Goal: Information Seeking & Learning: Compare options

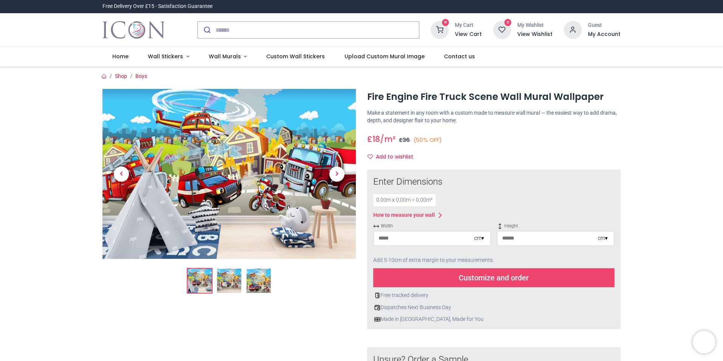
click at [230, 281] on img at bounding box center [229, 281] width 24 height 24
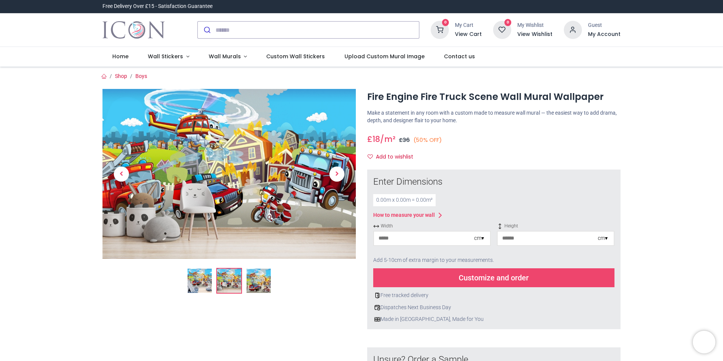
click at [261, 278] on img at bounding box center [259, 281] width 24 height 24
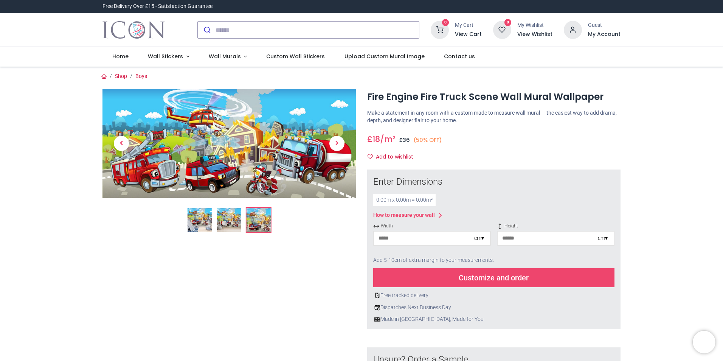
click at [197, 214] on img at bounding box center [200, 220] width 24 height 24
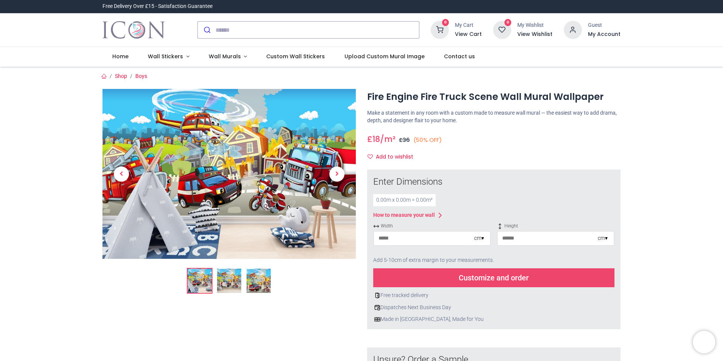
click at [234, 281] on img at bounding box center [229, 281] width 24 height 24
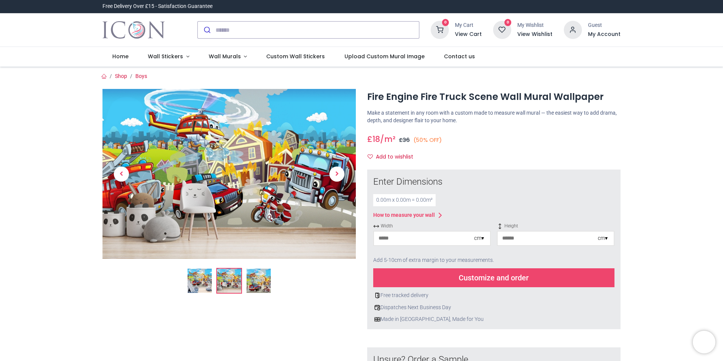
click at [466, 241] on input "number" at bounding box center [424, 239] width 100 height 14
type input "***"
click at [511, 236] on input "number" at bounding box center [548, 239] width 100 height 14
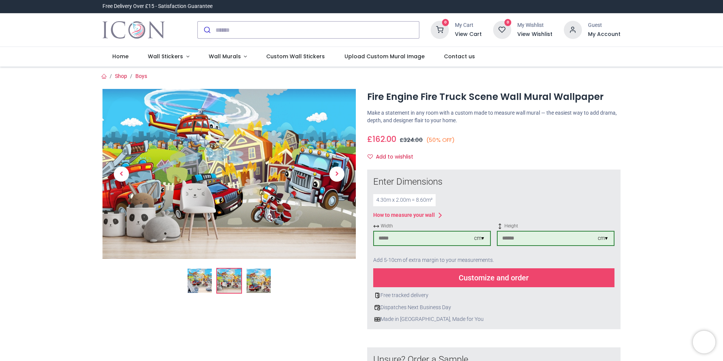
type input "***"
click at [528, 282] on div "Customize and order" at bounding box center [493, 277] width 241 height 19
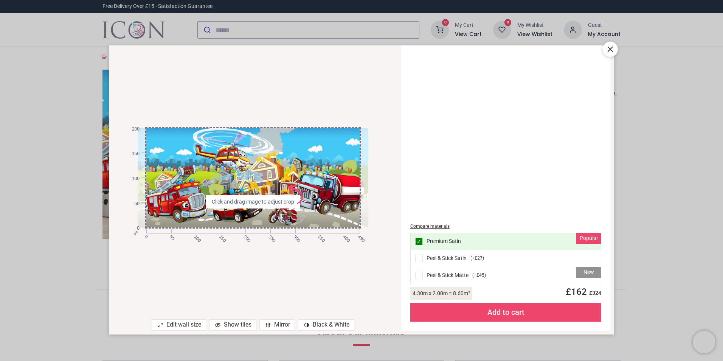
click at [611, 48] on icon at bounding box center [610, 49] width 9 height 9
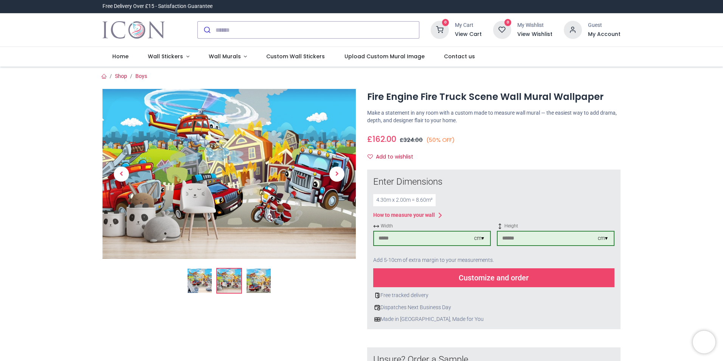
click at [258, 280] on img at bounding box center [259, 281] width 24 height 24
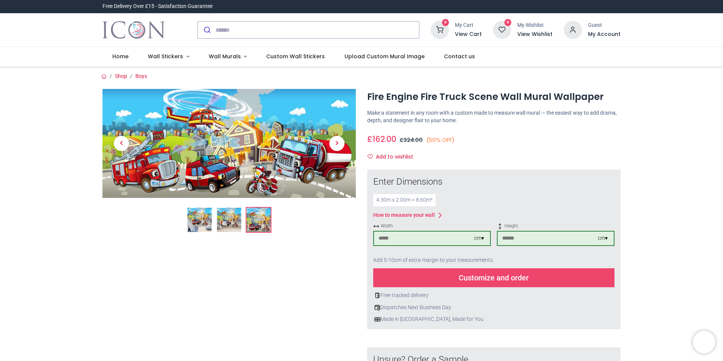
click at [203, 225] on img at bounding box center [200, 220] width 24 height 24
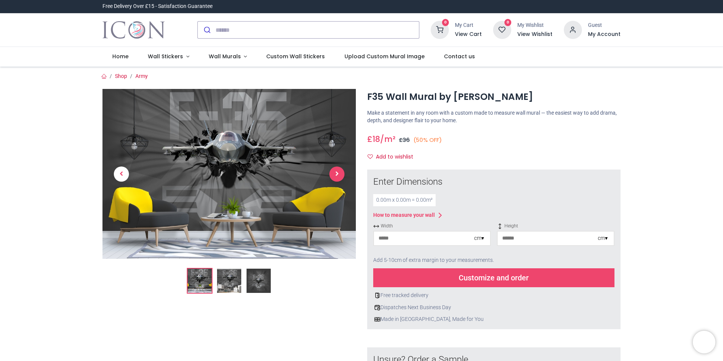
click at [337, 172] on span "Next" at bounding box center [336, 173] width 15 height 15
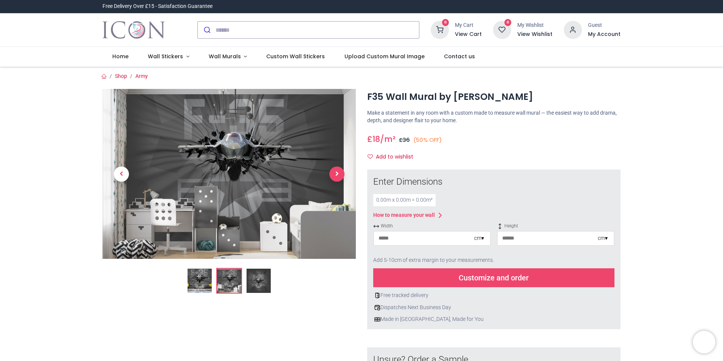
click at [337, 172] on span "Next" at bounding box center [336, 173] width 15 height 15
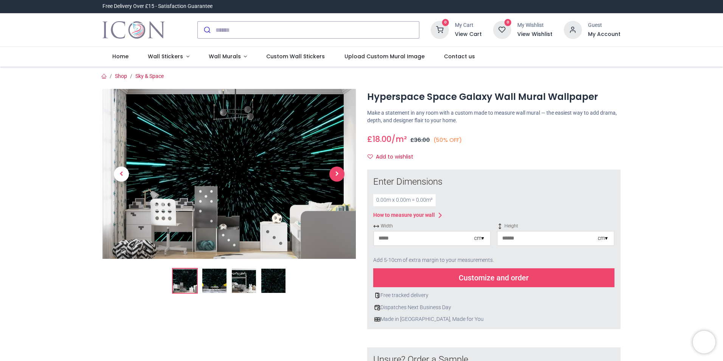
click at [335, 174] on span "Next" at bounding box center [336, 173] width 15 height 15
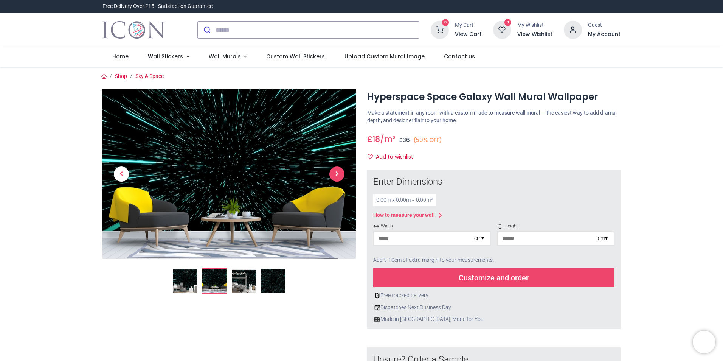
click at [335, 173] on span "Next" at bounding box center [336, 173] width 15 height 15
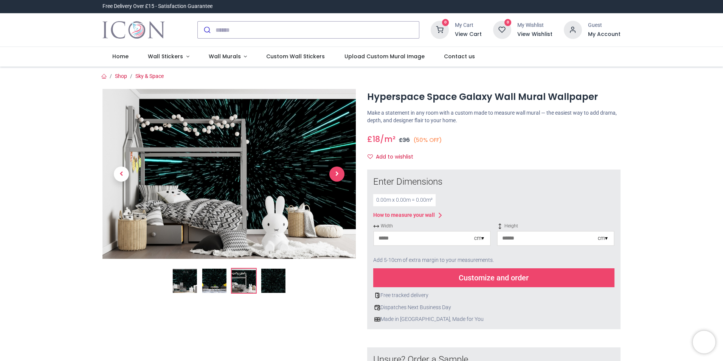
click at [335, 173] on span "Next" at bounding box center [336, 173] width 15 height 15
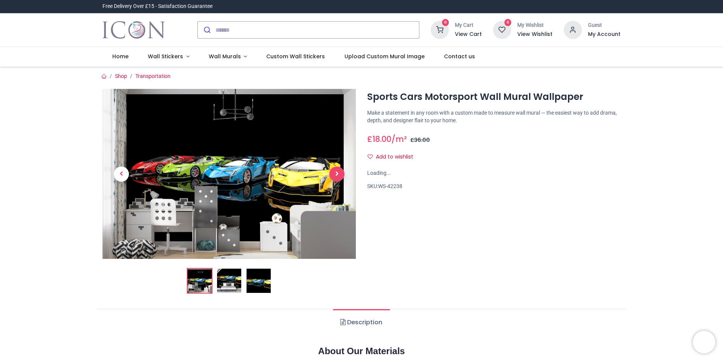
click at [336, 174] on span "Next" at bounding box center [336, 173] width 15 height 15
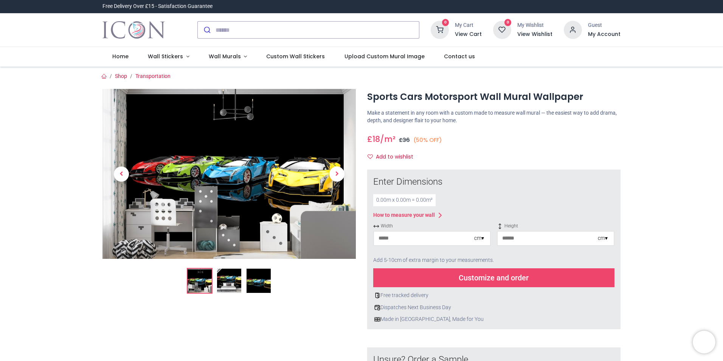
click at [336, 174] on span "Next" at bounding box center [336, 173] width 15 height 15
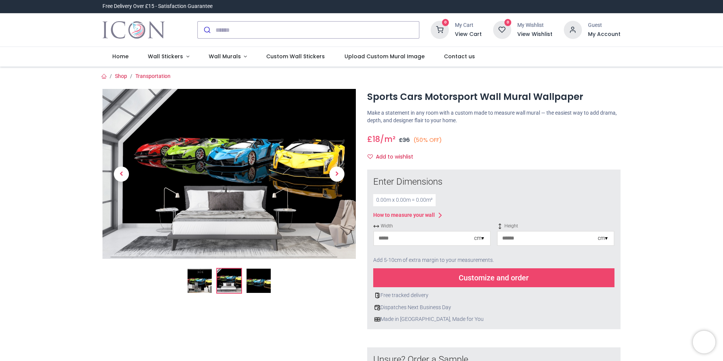
click at [336, 174] on span "Next" at bounding box center [336, 173] width 15 height 15
